Goal: Task Accomplishment & Management: Use online tool/utility

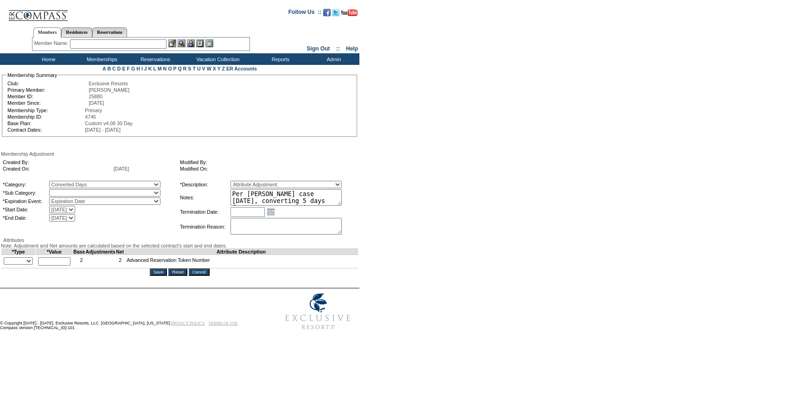
click at [117, 197] on select "Converted Days" at bounding box center [104, 192] width 111 height 7
select select "1069"
click at [68, 191] on select "Converted Days" at bounding box center [104, 192] width 111 height 7
click at [270, 198] on textarea "Per June Marzano's case 9/2/25, converting 5 days from 24/25 to 1 AR in 25/26." at bounding box center [285, 197] width 111 height 17
click at [22, 255] on td "*Type" at bounding box center [18, 252] width 34 height 6
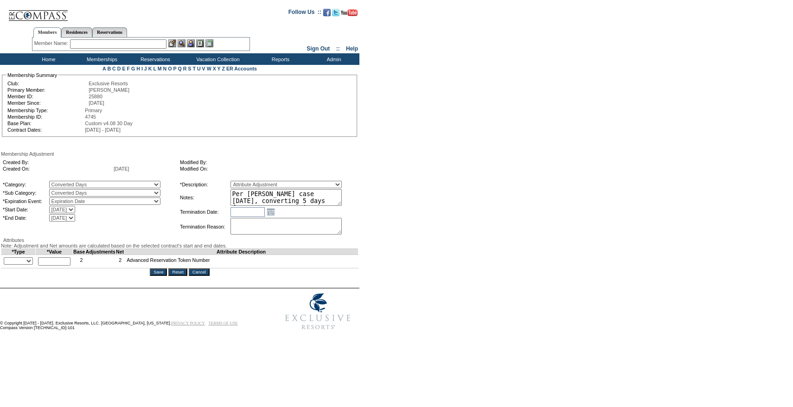
click at [21, 265] on select "+ - Override" at bounding box center [18, 260] width 29 height 7
select select "1"
click at [6, 265] on select "+ - Override" at bounding box center [18, 260] width 29 height 7
click at [63, 266] on input "text" at bounding box center [54, 261] width 32 height 8
type input "1"
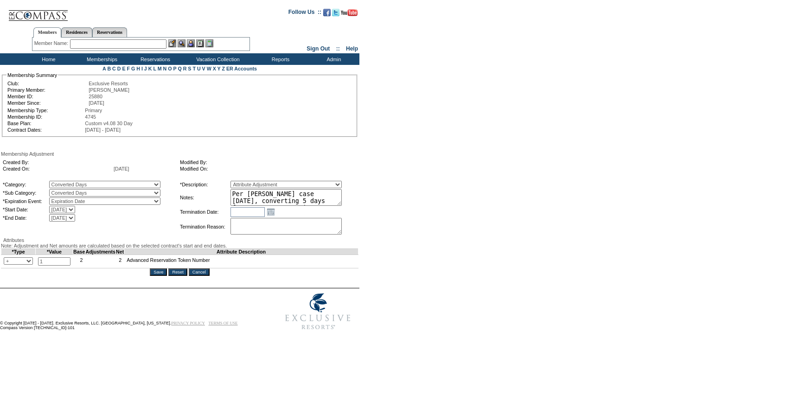
click at [133, 243] on div "Attributes" at bounding box center [179, 240] width 357 height 6
click at [165, 276] on input "Save" at bounding box center [158, 271] width 17 height 7
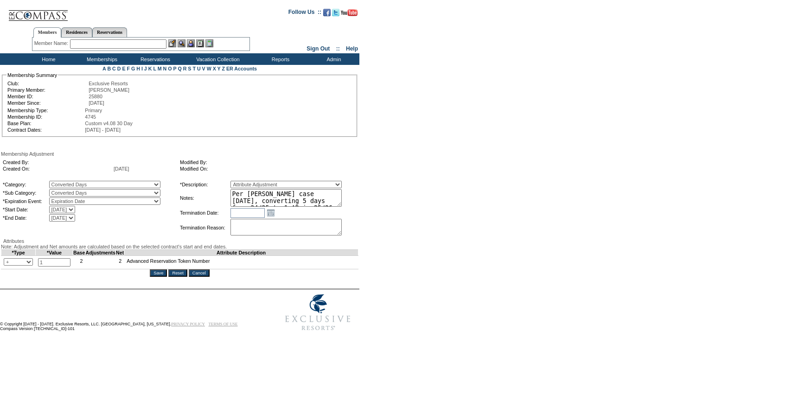
drag, startPoint x: 355, startPoint y: 203, endPoint x: 360, endPoint y: 238, distance: 36.0
click at [358, 238] on table "*Category: A La Carte Days Contract Election Days Converted Days Coronavirus Ot…" at bounding box center [179, 208] width 357 height 59
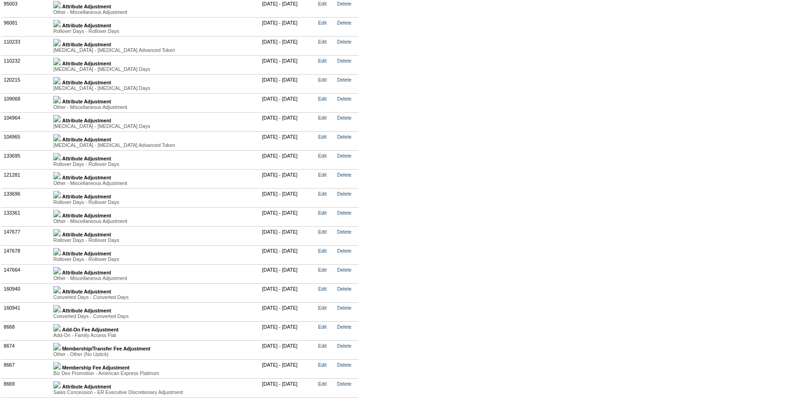
scroll to position [2376, 0]
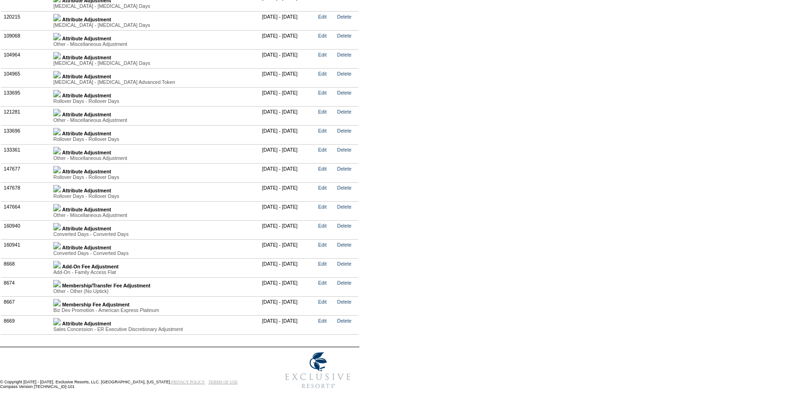
click at [61, 230] on img at bounding box center [56, 226] width 7 height 7
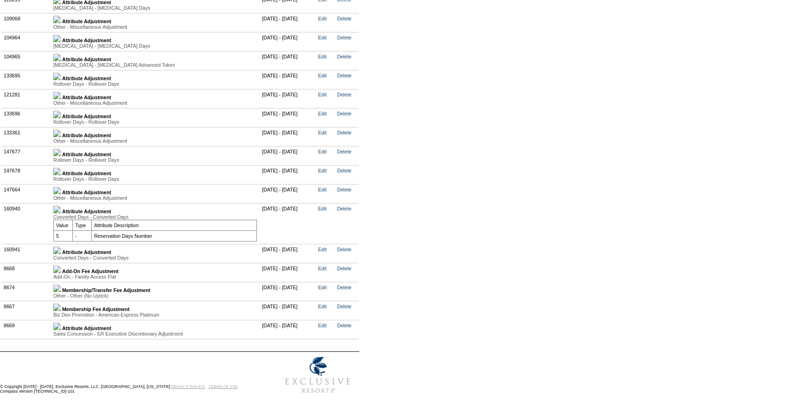
click at [61, 254] on img at bounding box center [56, 250] width 7 height 7
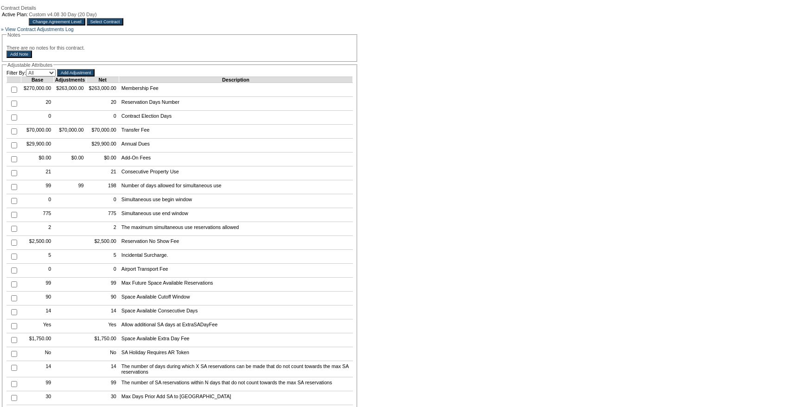
scroll to position [0, 0]
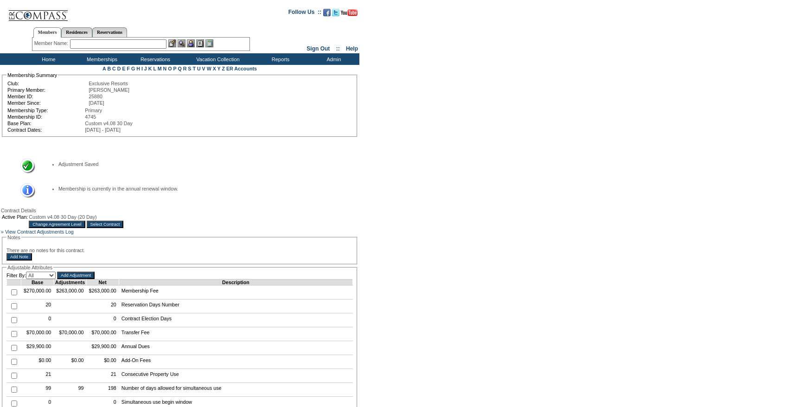
click at [105, 45] on input "text" at bounding box center [118, 43] width 96 height 9
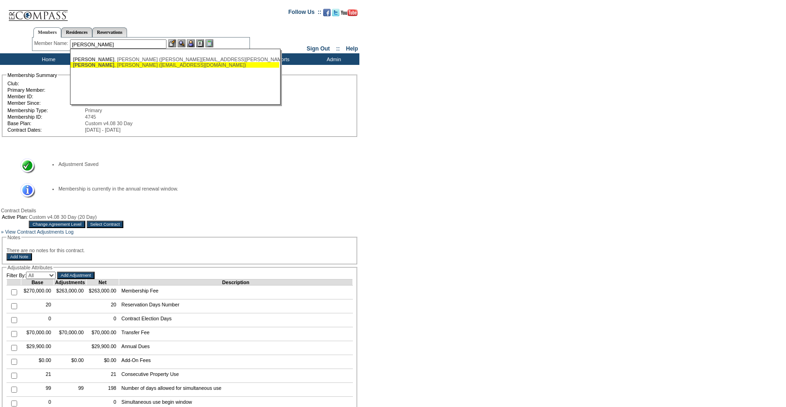
click at [100, 63] on span "[PERSON_NAME]" at bounding box center [93, 65] width 41 height 6
type input "[PERSON_NAME] ([EMAIL_ADDRESS][DOMAIN_NAME])"
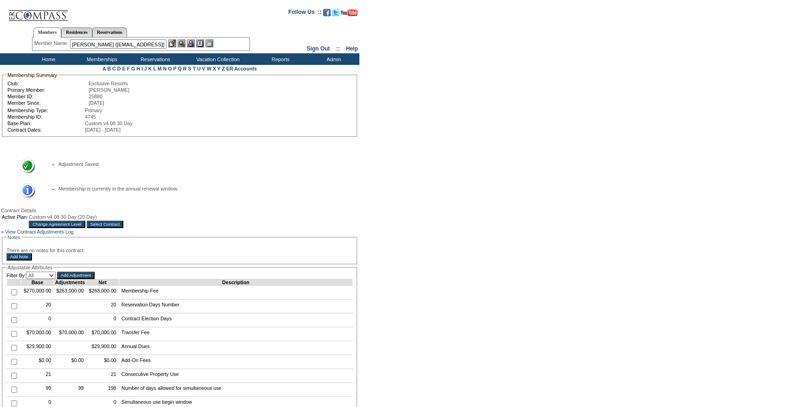
click at [195, 41] on img at bounding box center [191, 43] width 8 height 8
click at [173, 43] on img at bounding box center [172, 43] width 8 height 8
